Goal: Transaction & Acquisition: Purchase product/service

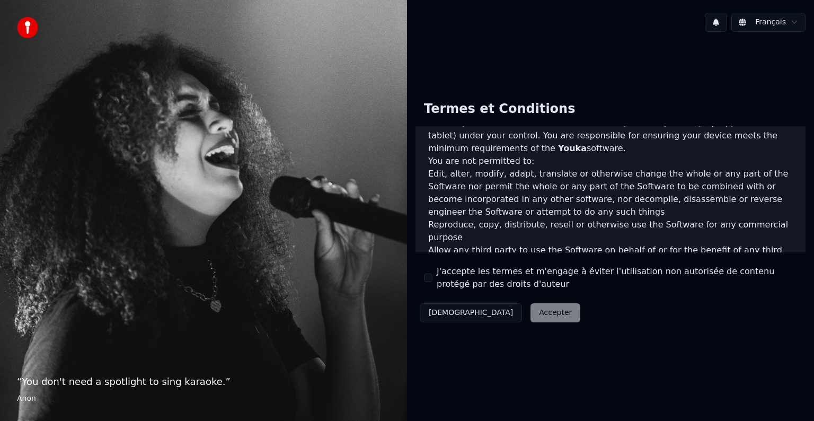
scroll to position [573, 0]
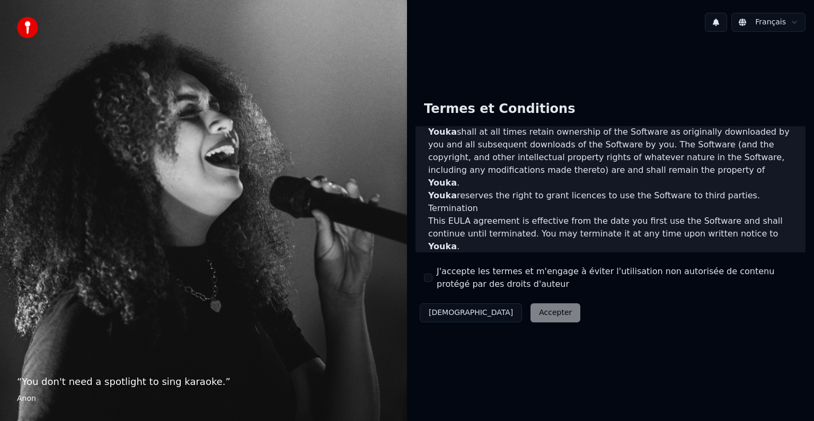
click at [502, 310] on div "Décliner Accepter" at bounding box center [499, 313] width 169 height 28
click at [492, 271] on label "J'accepte les termes et m'engage à éviter l'utilisation non autorisée de conten…" at bounding box center [616, 277] width 360 height 25
click at [432, 273] on button "J'accepte les termes et m'engage à éviter l'utilisation non autorisée de conten…" at bounding box center [428, 277] width 8 height 8
click at [530, 314] on button "Accepter" at bounding box center [555, 312] width 50 height 19
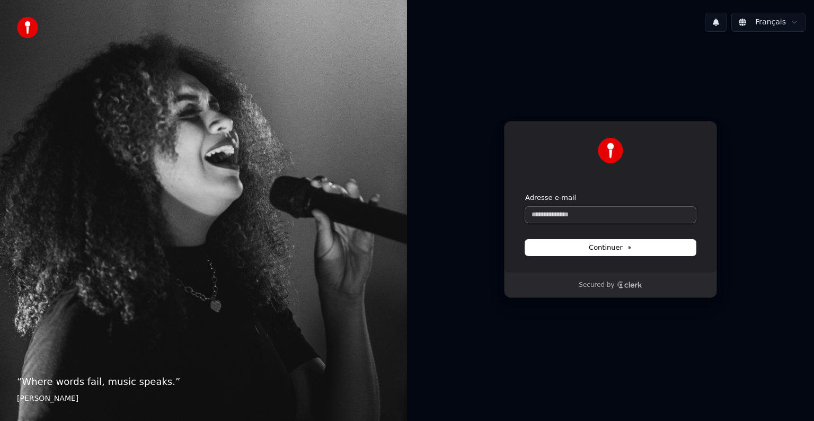
click at [558, 211] on input "Adresse e-mail" at bounding box center [610, 215] width 171 height 16
click at [587, 248] on button "Continuer" at bounding box center [610, 247] width 171 height 16
type input "**********"
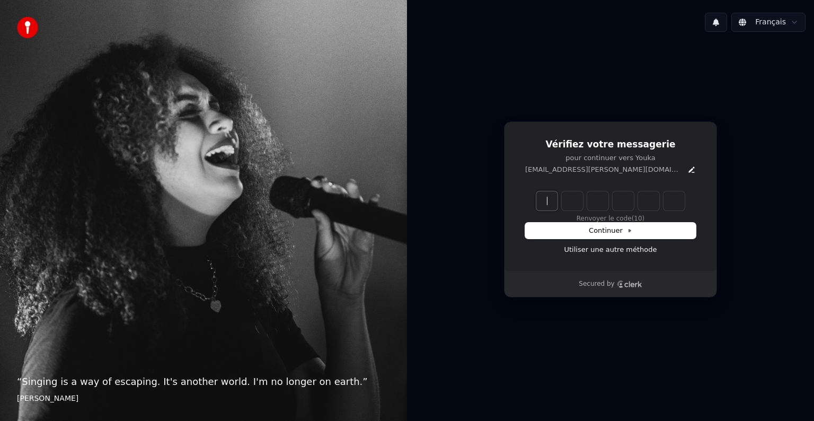
click at [547, 203] on input "Enter verification code" at bounding box center [620, 200] width 169 height 19
type input "******"
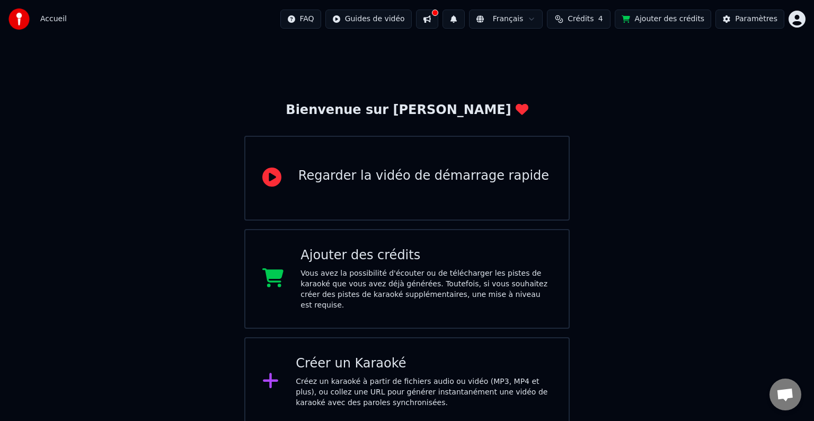
click at [651, 23] on button "Ajouter des crédits" at bounding box center [662, 19] width 96 height 19
click at [438, 15] on button at bounding box center [427, 19] width 22 height 19
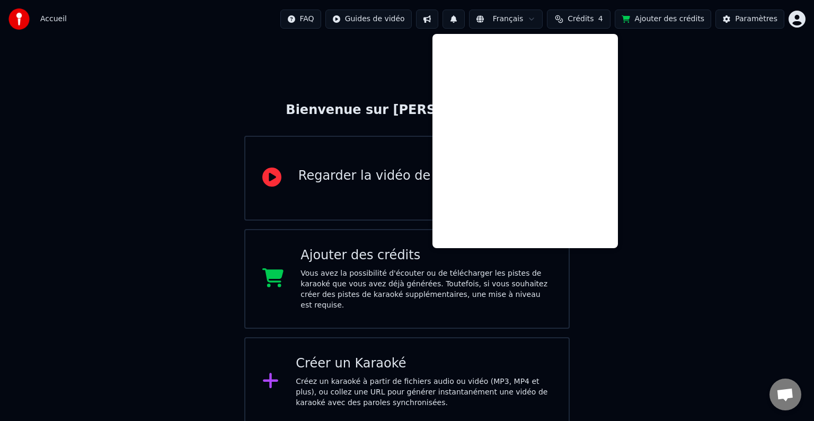
click at [438, 15] on button at bounding box center [427, 19] width 22 height 19
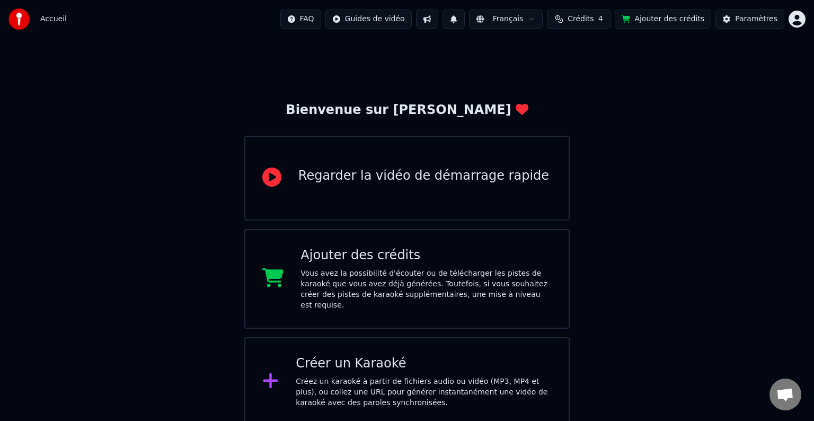
click at [300, 355] on div "Créer un Karaoké" at bounding box center [424, 363] width 256 height 17
